Goal: Find specific page/section: Find specific page/section

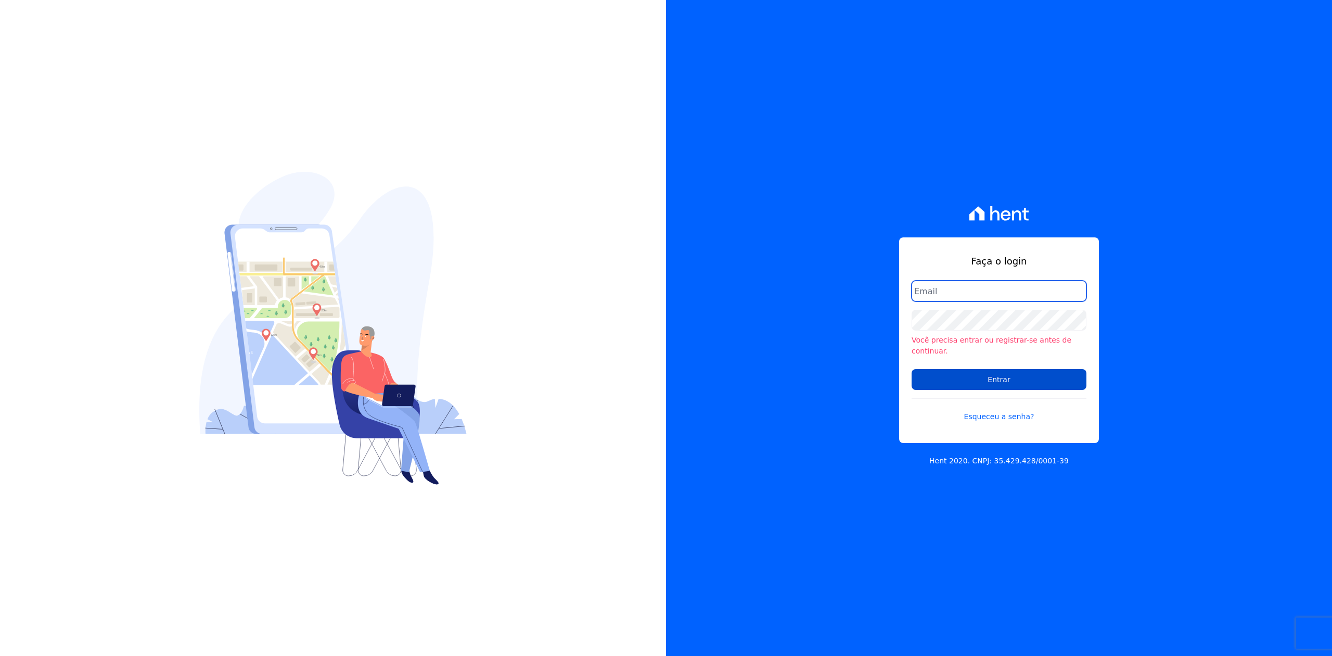
type input "[PERSON_NAME][EMAIL_ADDRESS][DOMAIN_NAME]"
click at [1008, 370] on input "Entrar" at bounding box center [998, 379] width 175 height 21
drag, startPoint x: 1036, startPoint y: 383, endPoint x: 1033, endPoint y: 388, distance: 5.6
click at [1036, 383] on input "Entrar" at bounding box center [998, 378] width 175 height 21
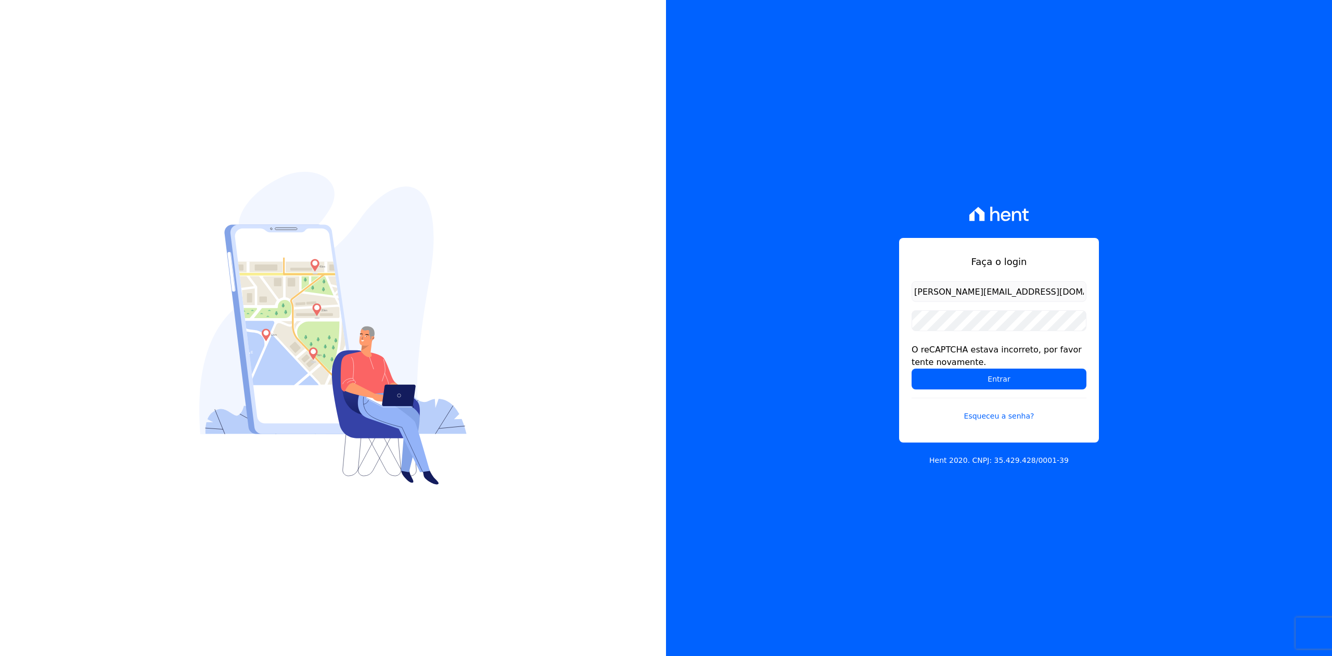
click at [997, 390] on form "joao@apiceincorporadora.com.br O reCAPTCHA estava incorreto, por favor tente no…" at bounding box center [998, 357] width 175 height 153
click at [996, 379] on input "Entrar" at bounding box center [998, 378] width 175 height 21
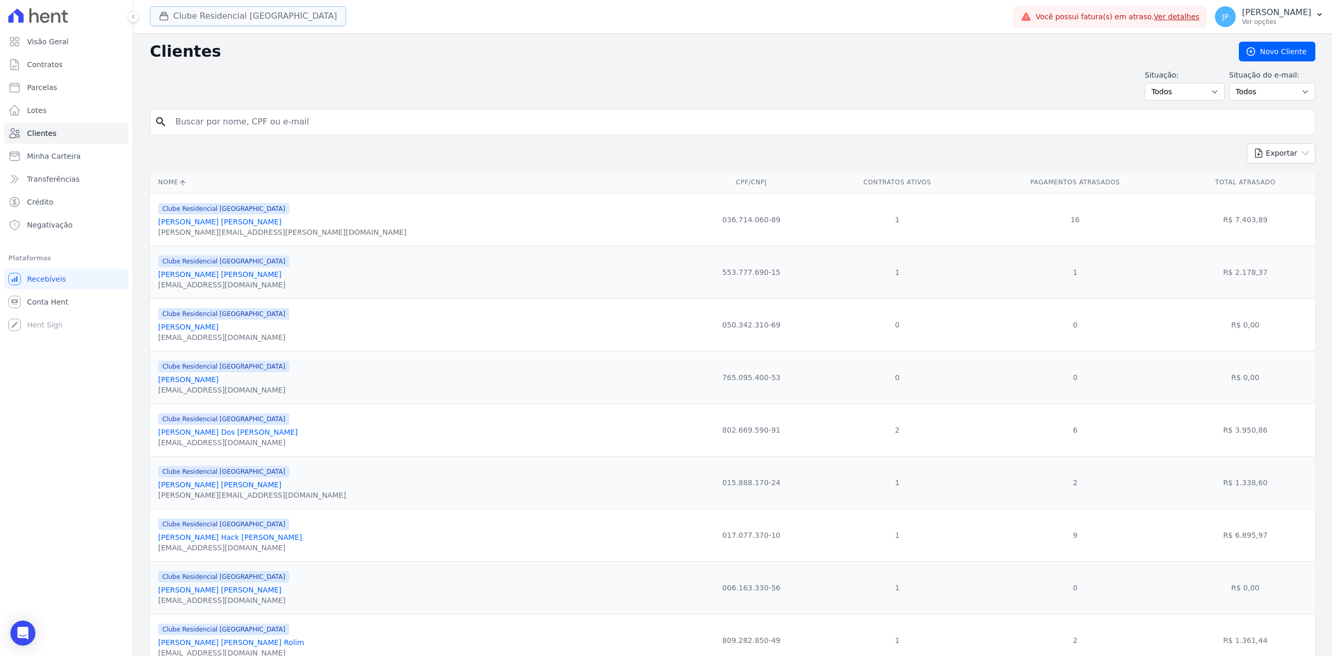
click at [191, 11] on button "Clube Residencial Saint Louis" at bounding box center [248, 16] width 196 height 20
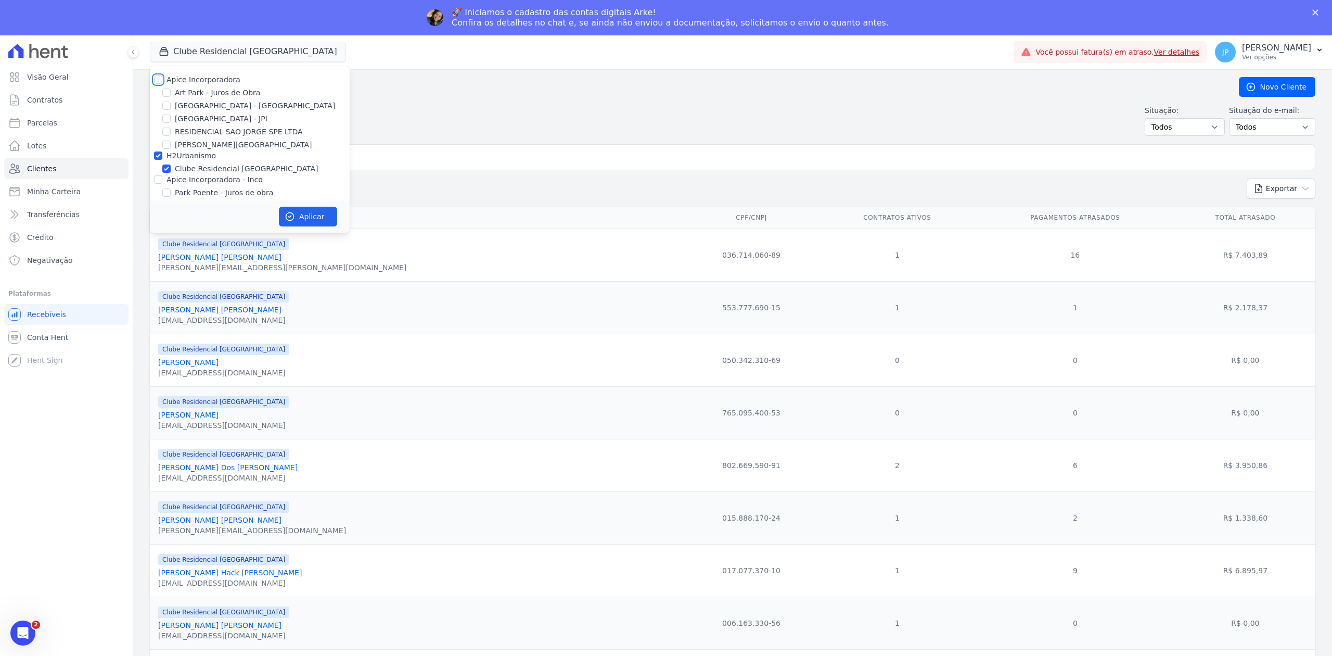
click at [157, 81] on input "Apice Incorporadora" at bounding box center [158, 79] width 8 height 8
checkbox input "true"
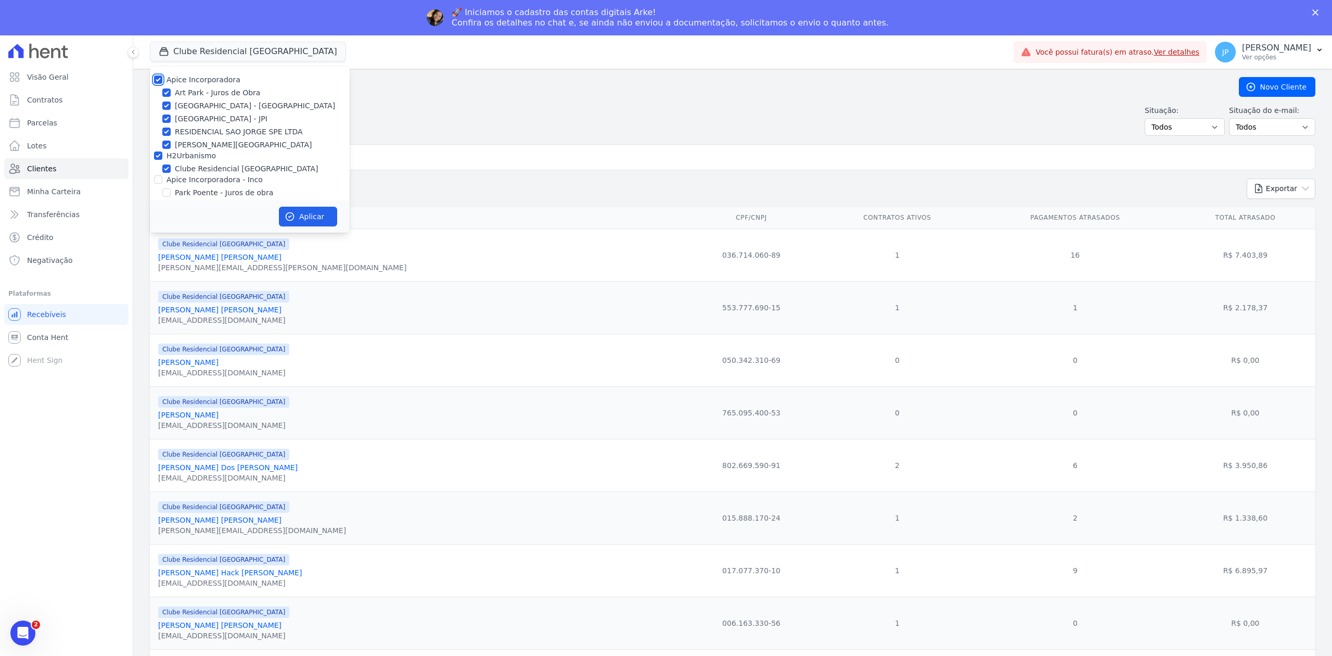
checkbox input "true"
drag, startPoint x: 159, startPoint y: 182, endPoint x: 240, endPoint y: 221, distance: 90.7
click at [159, 182] on input "Apice Incorporadora - Inco" at bounding box center [158, 179] width 8 height 8
checkbox input "true"
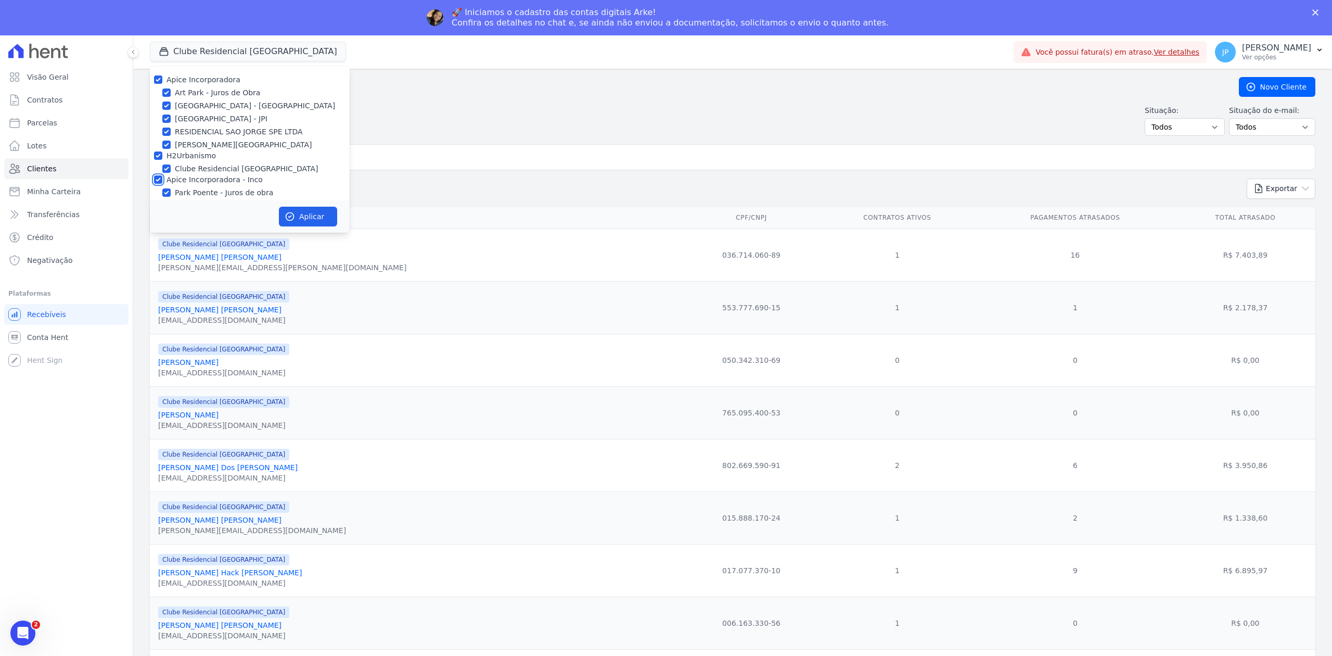
checkbox input "true"
click at [321, 211] on button "Aplicar" at bounding box center [308, 217] width 58 height 20
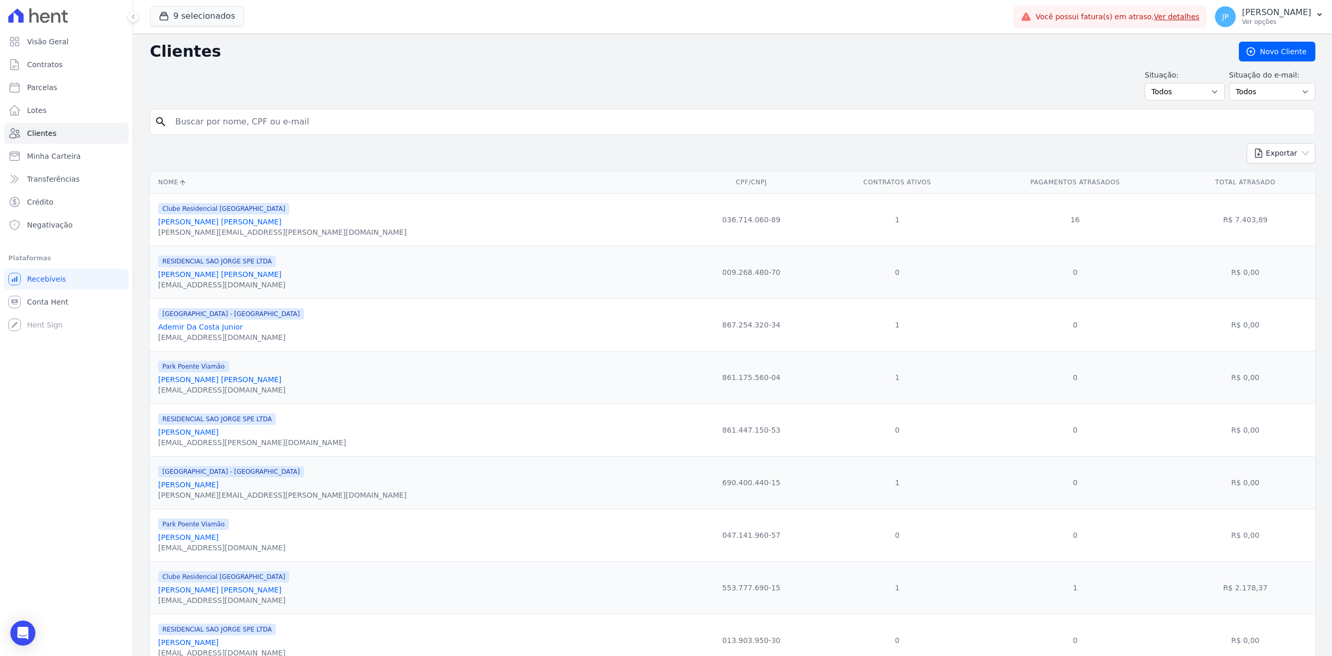
click at [298, 130] on input "search" at bounding box center [739, 121] width 1141 height 21
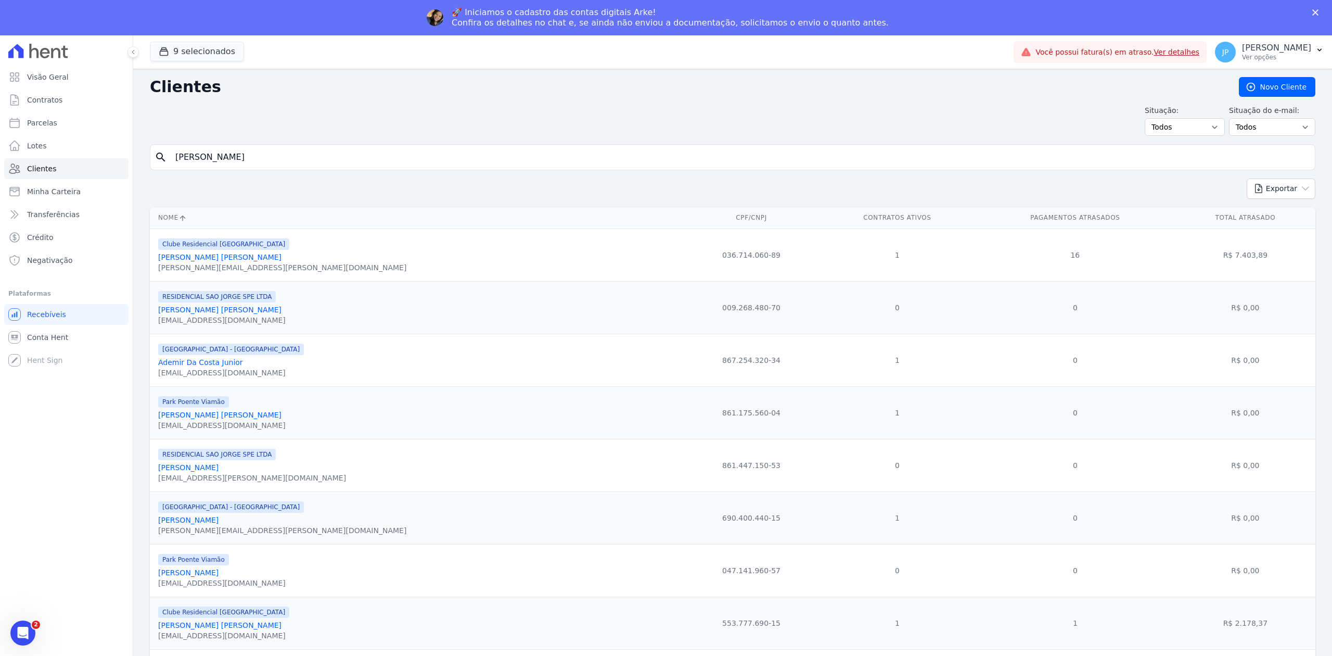
type input "Mariana Braga Alcantara"
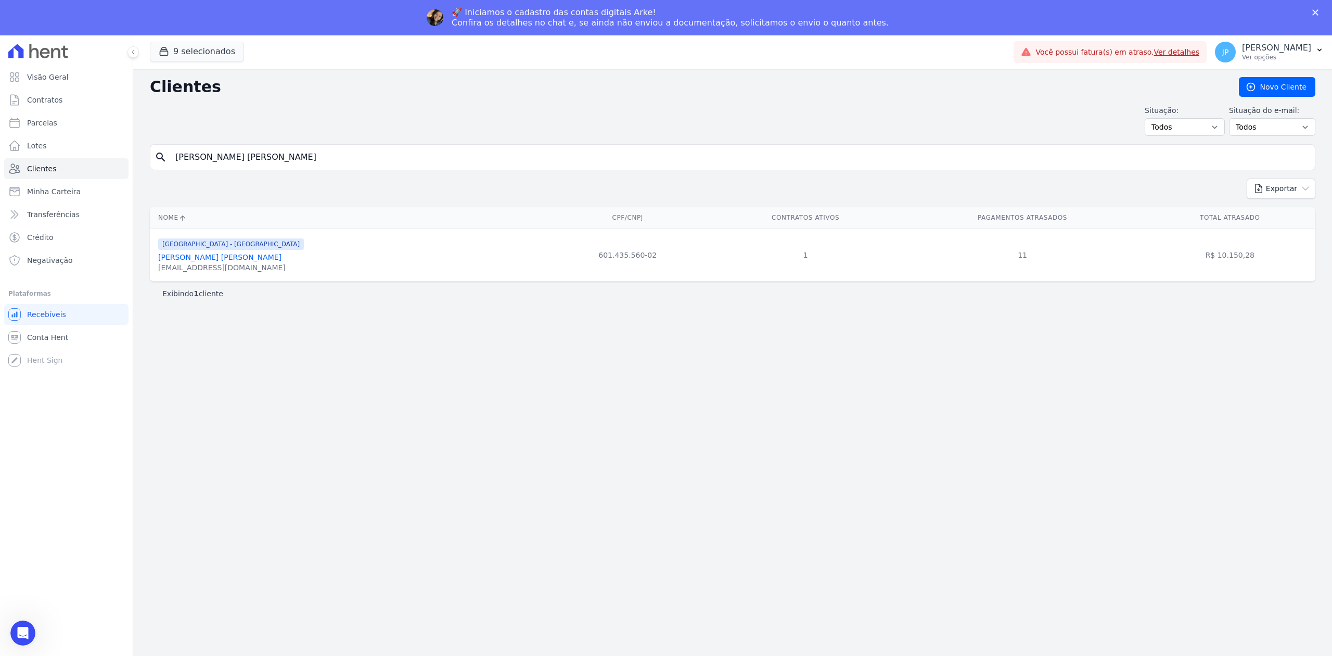
click at [204, 259] on link "Mariana Braga Alcantara" at bounding box center [219, 257] width 123 height 8
